Goal: Task Accomplishment & Management: Complete application form

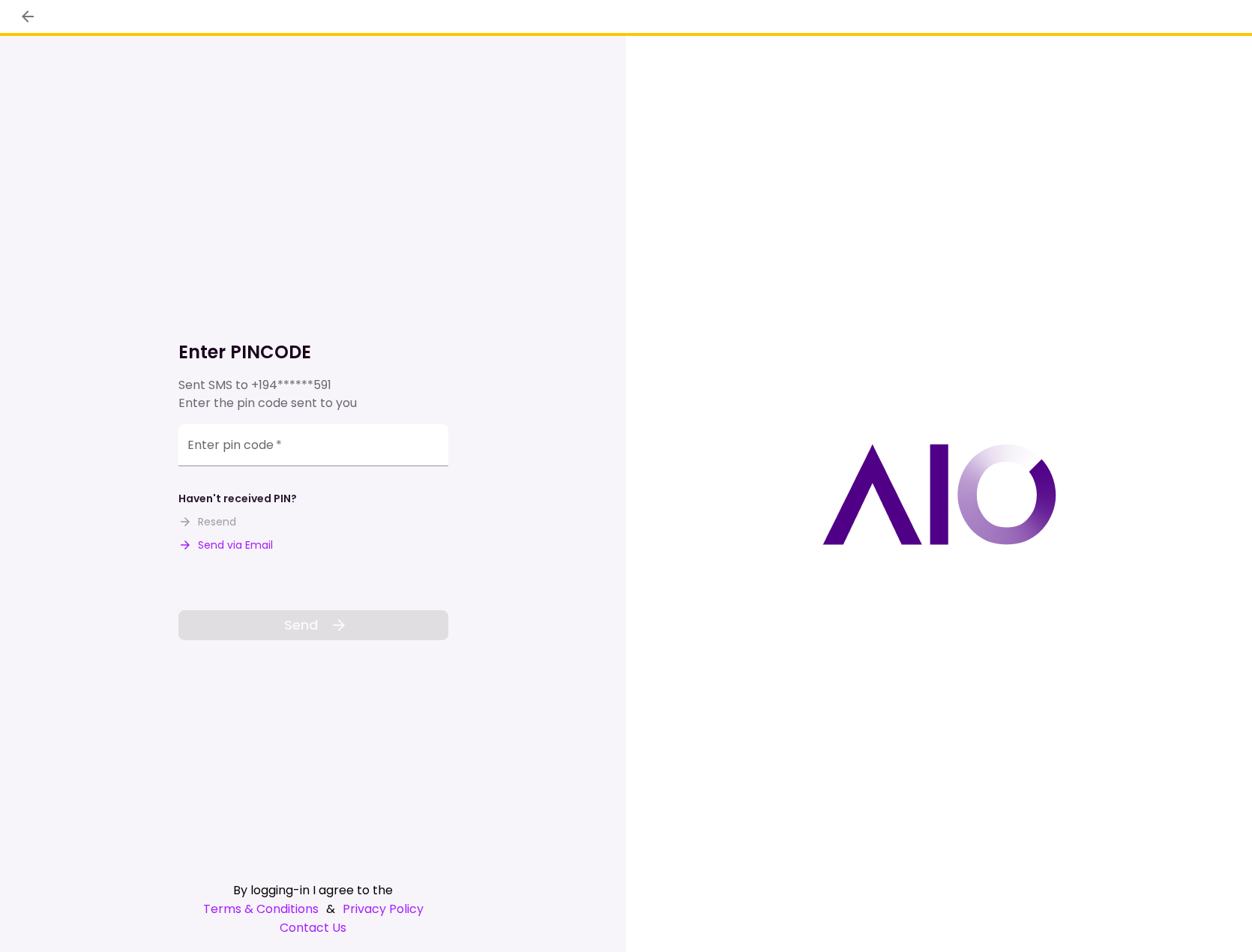
click at [260, 453] on div "Enter pin code   *" at bounding box center [313, 445] width 270 height 42
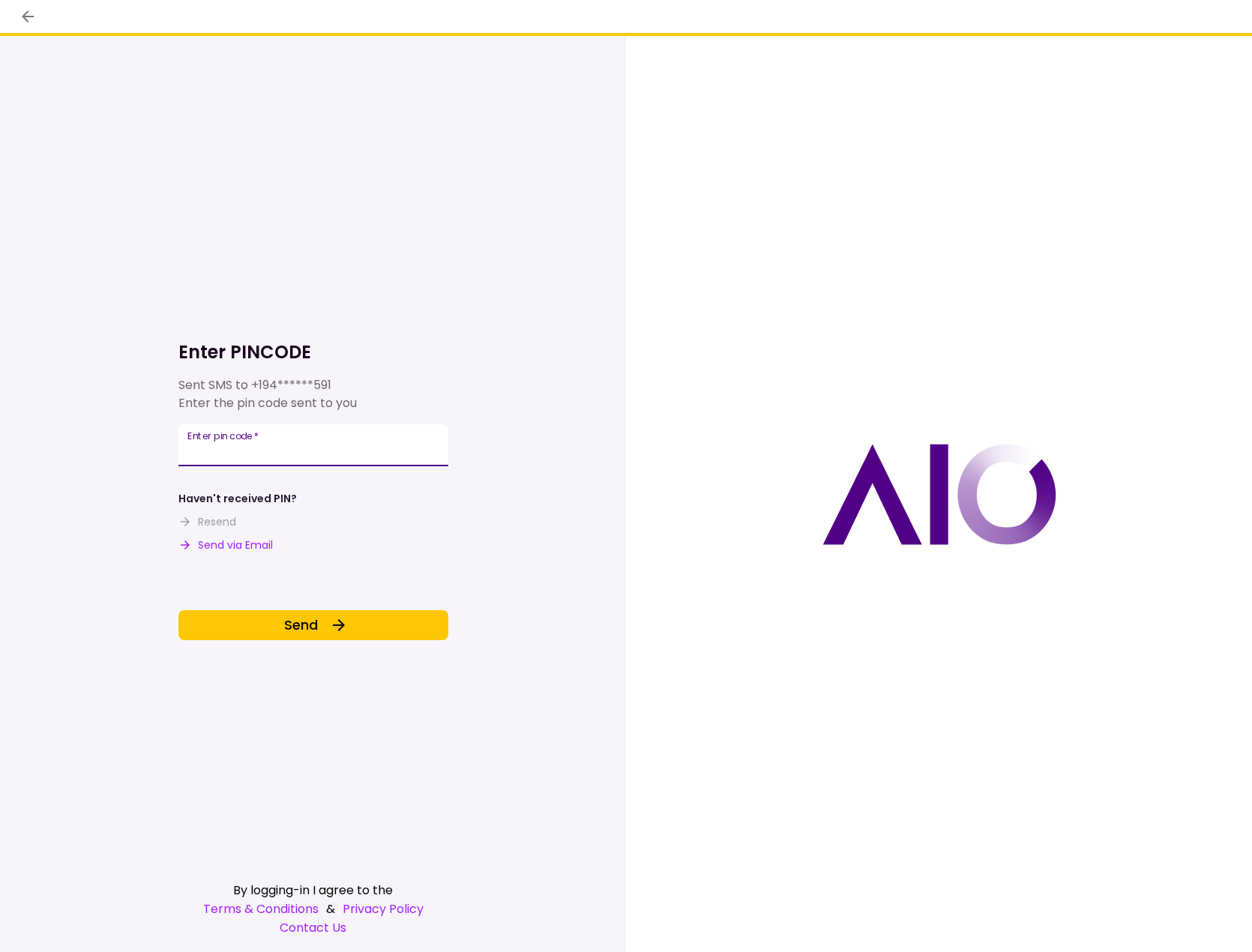
type input "******"
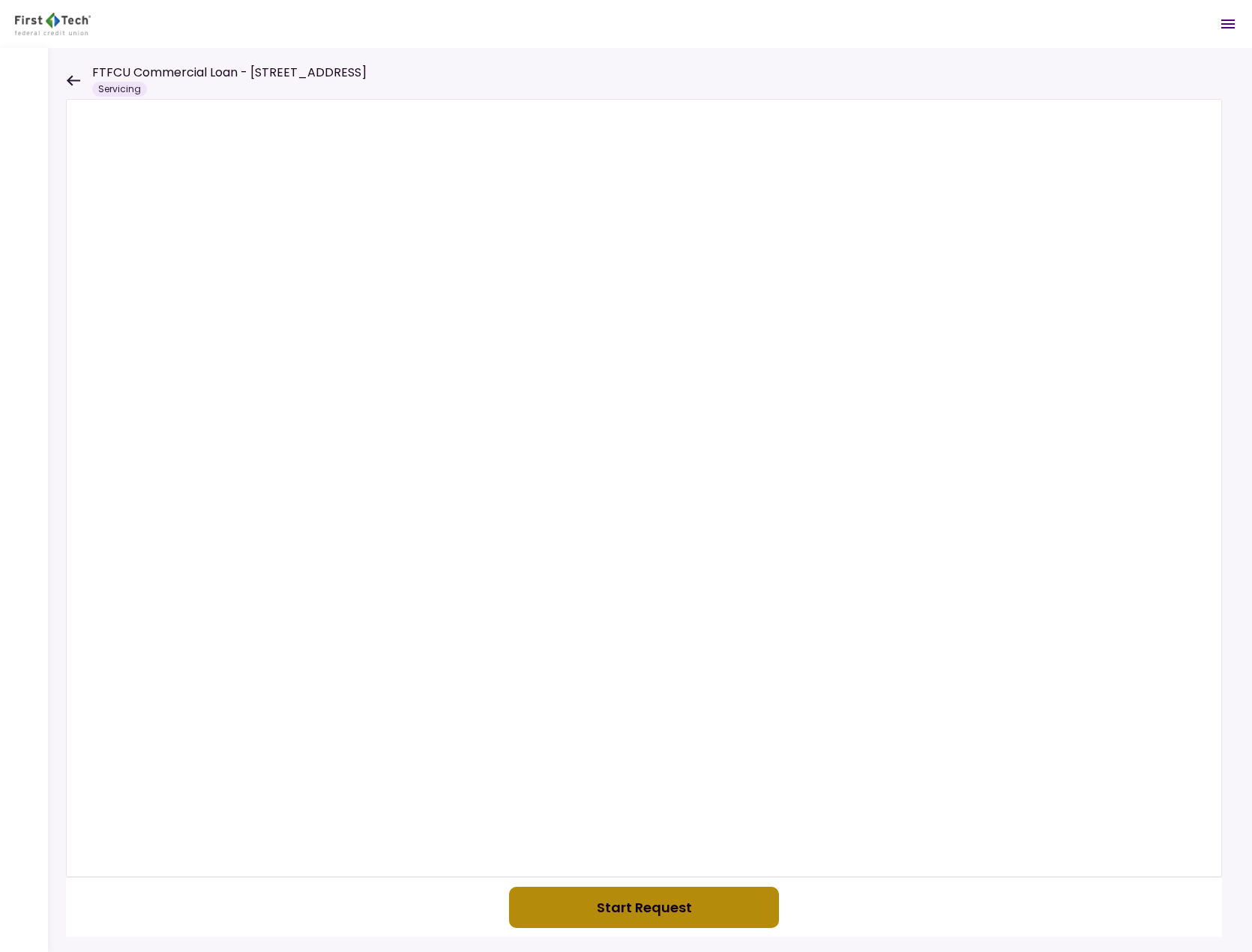
click at [635, 910] on button "Start Request" at bounding box center [644, 908] width 270 height 41
click at [83, 78] on div "FTFCU Commercial Loan - [STREET_ADDRESS]" at bounding box center [215, 80] width 300 height 33
click at [72, 82] on icon at bounding box center [73, 80] width 14 height 11
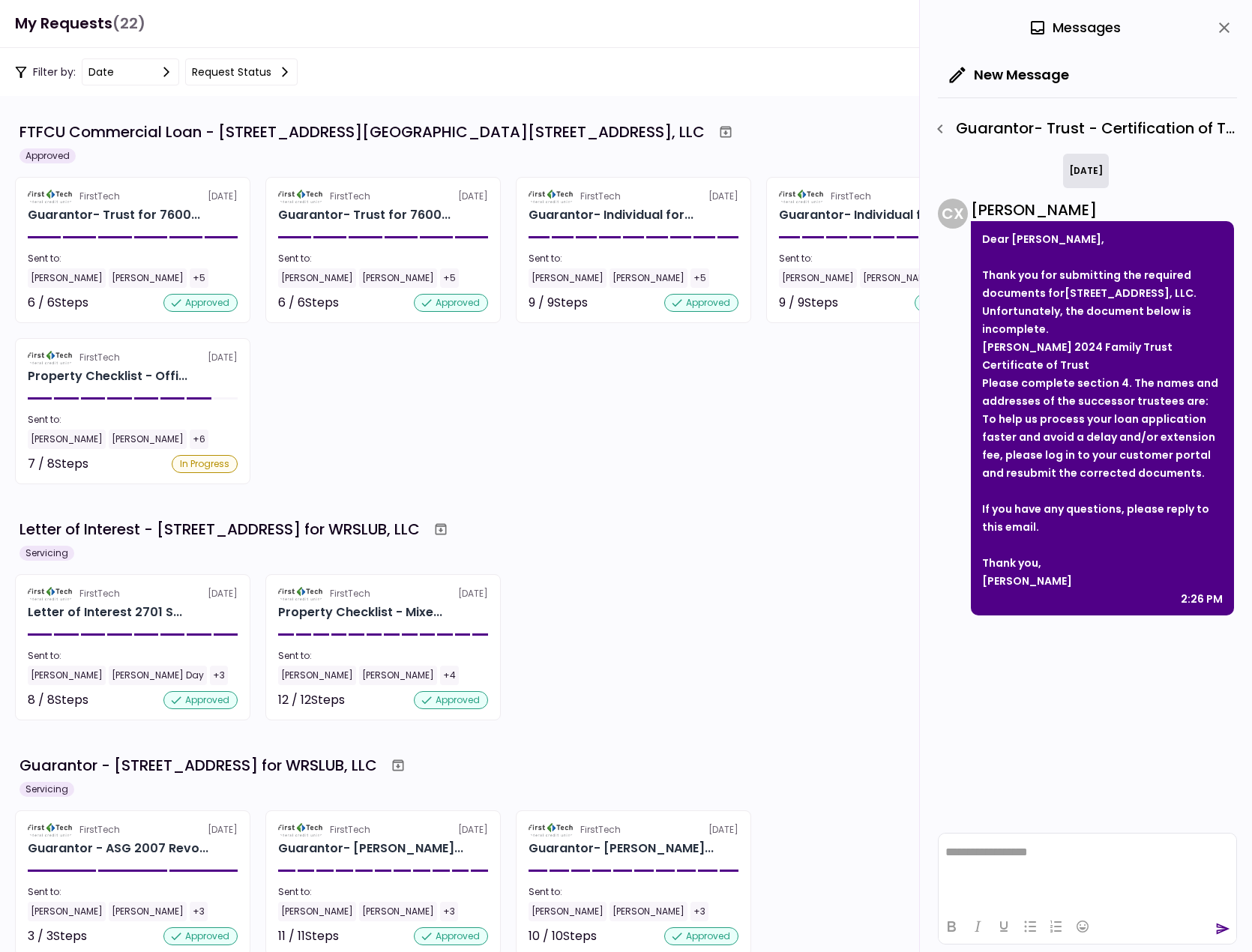
scroll to position [75, 0]
drag, startPoint x: 424, startPoint y: 401, endPoint x: 438, endPoint y: 402, distance: 14.0
click at [425, 401] on div "FirstTech [DATE] Guarantor- Trust for 7600... Sent to: [PERSON_NAME] [PERSON_NA…" at bounding box center [626, 330] width 1221 height 307
click at [1229, 24] on icon "close" at bounding box center [1224, 28] width 11 height 11
